Goal: Obtain resource: Obtain resource

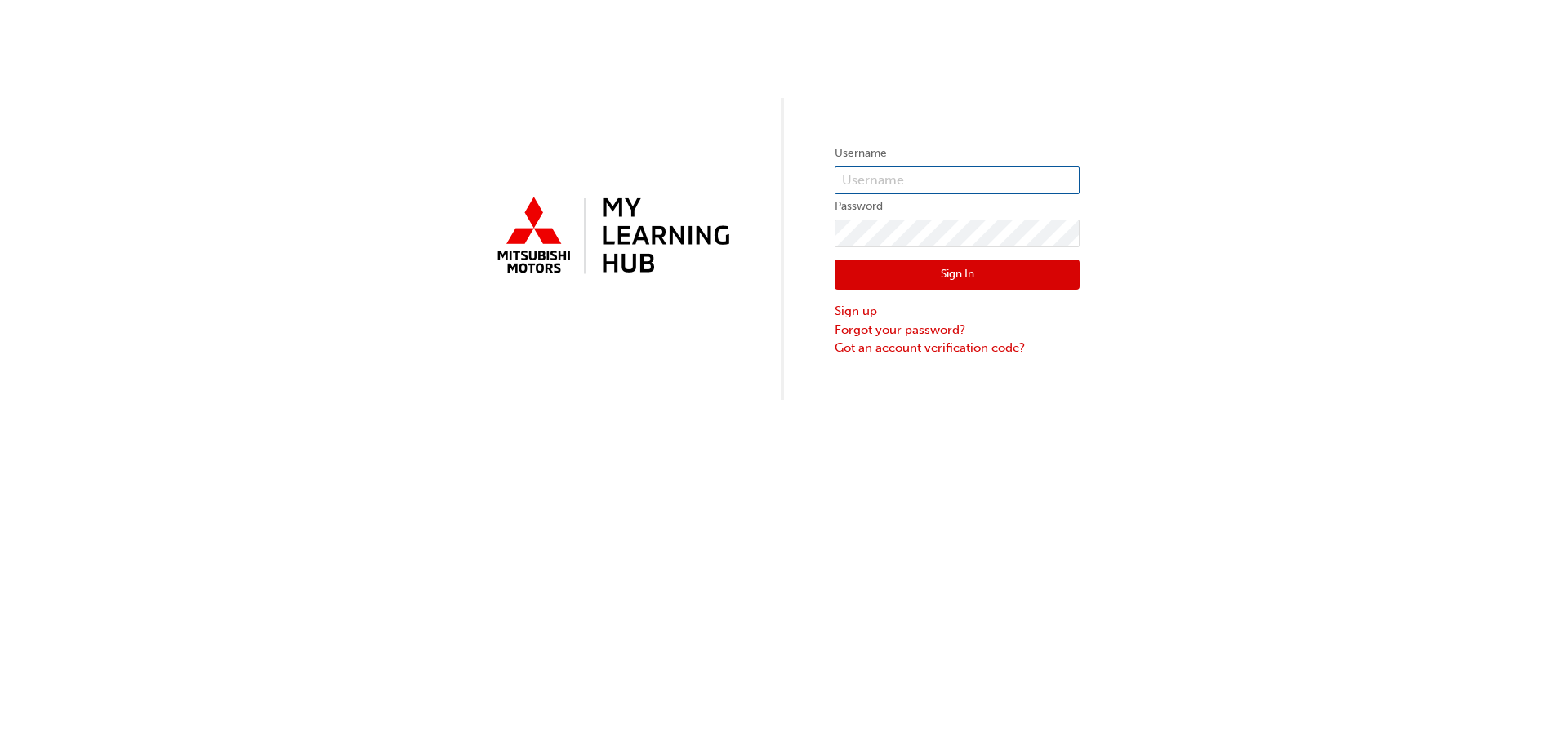
type input "vvanbeek"
click at [957, 269] on button "Sign In" at bounding box center [957, 275] width 245 height 31
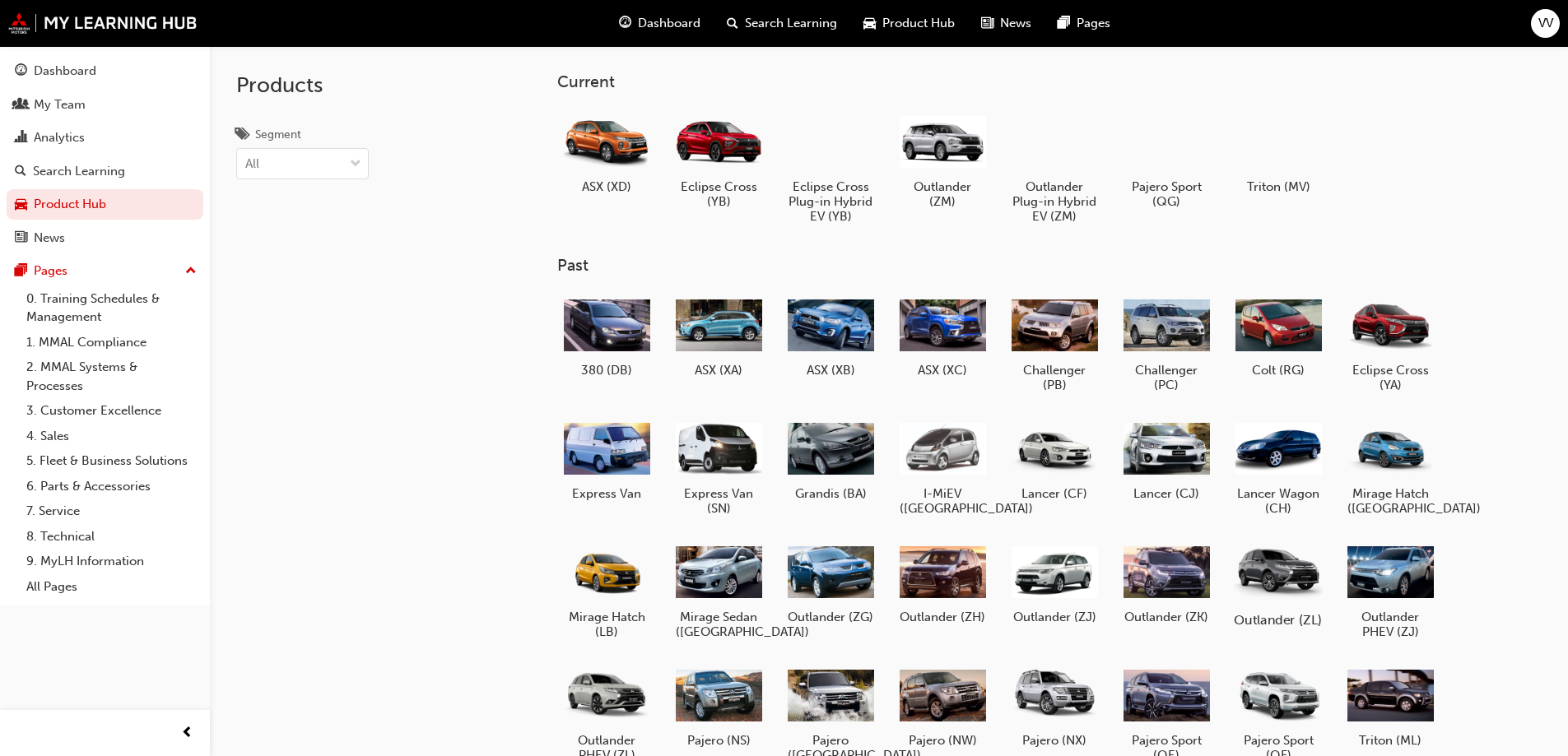
click at [1291, 572] on div at bounding box center [1279, 572] width 92 height 65
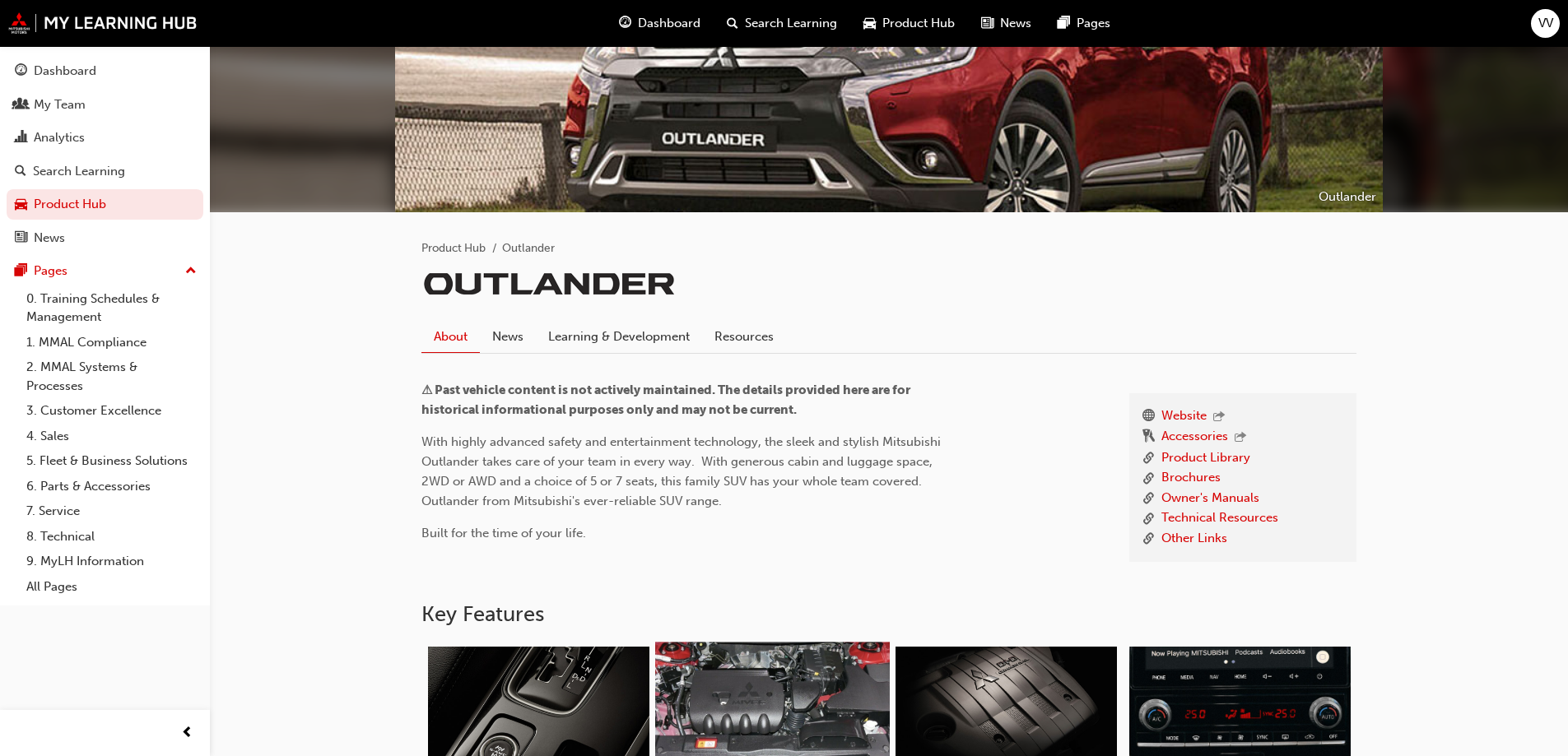
scroll to position [164, 0]
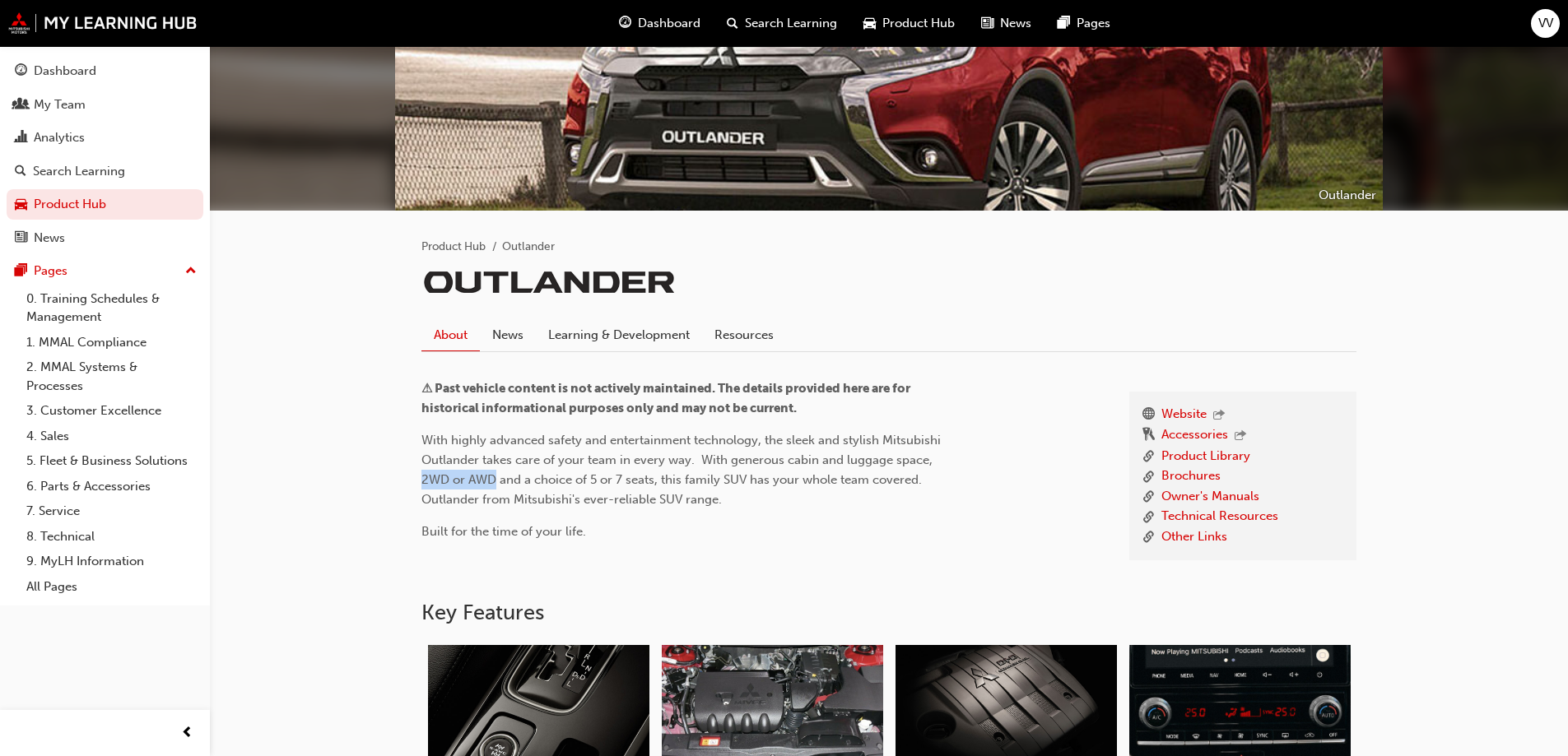
drag, startPoint x: 419, startPoint y: 479, endPoint x: 497, endPoint y: 478, distance: 78.0
click at [1208, 500] on link "Owner's Manuals" at bounding box center [1211, 497] width 98 height 21
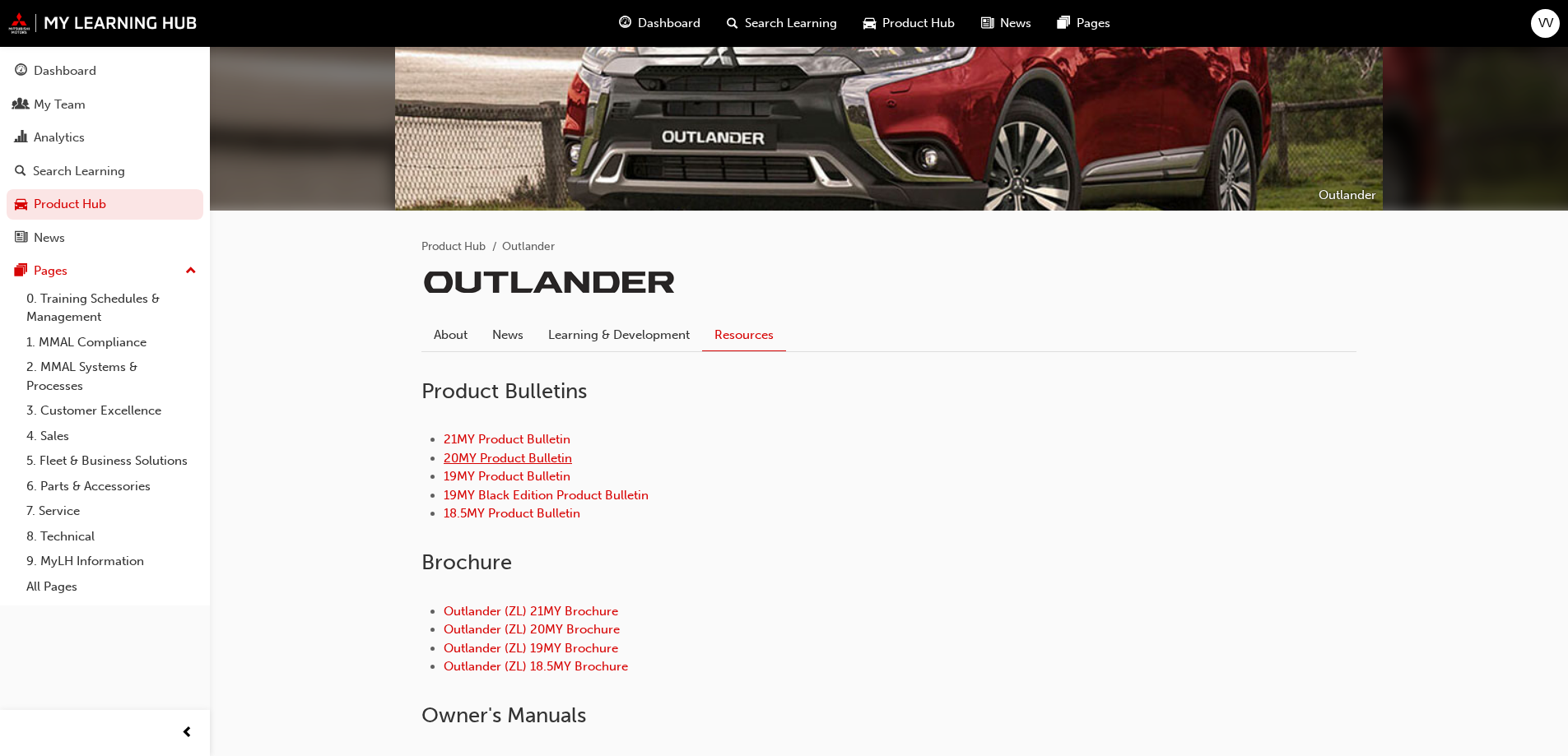
click at [512, 455] on link "20MY Product Bulletin" at bounding box center [508, 458] width 128 height 15
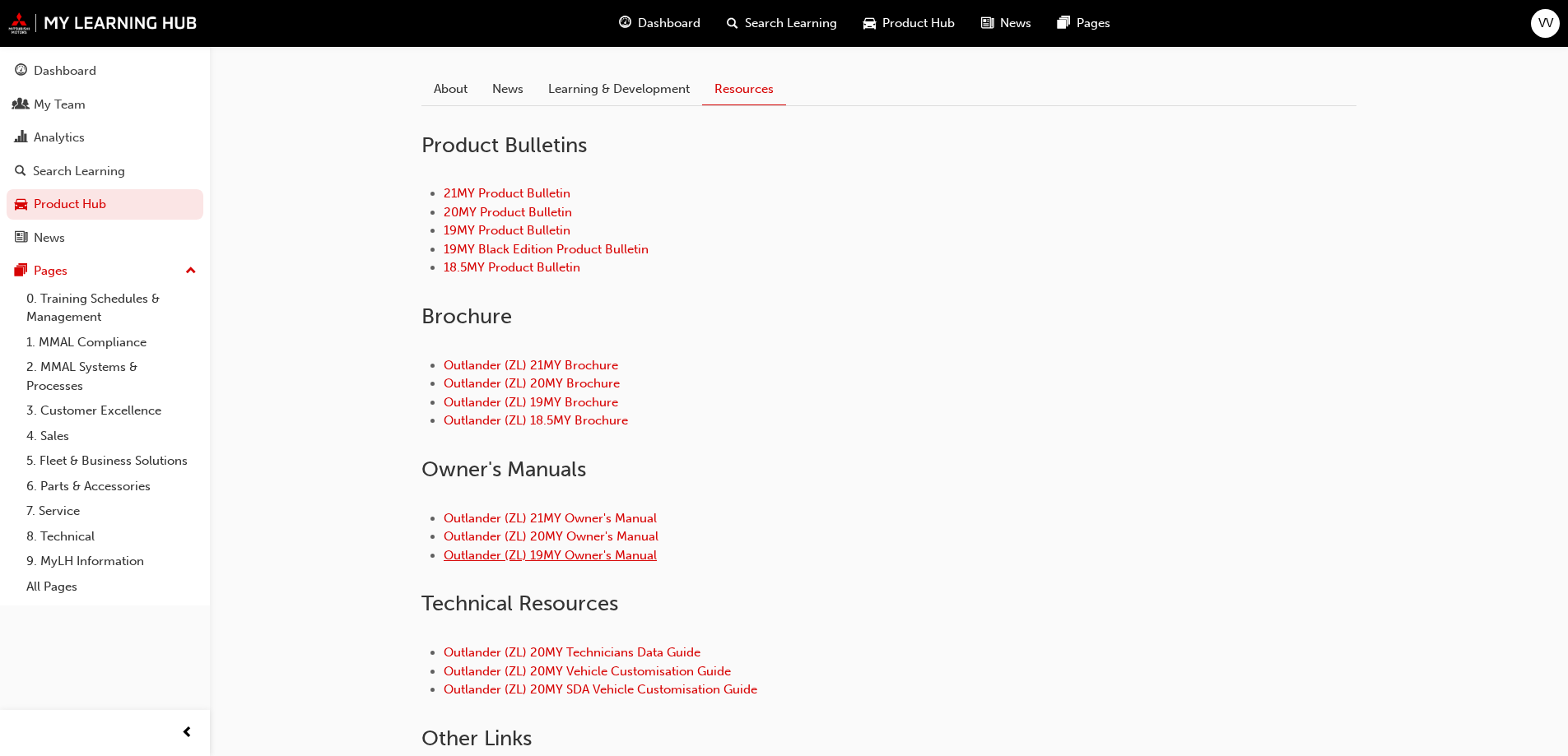
scroll to position [411, 0]
click at [602, 536] on link "Outlander (ZL) 20MY Owner's Manual" at bounding box center [551, 536] width 215 height 15
